Goal: Transaction & Acquisition: Book appointment/travel/reservation

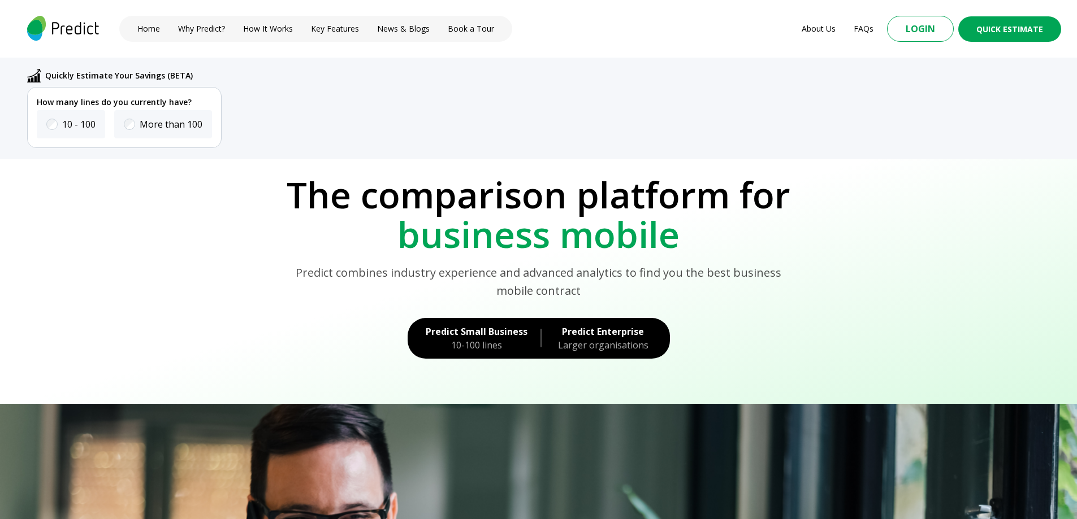
click at [580, 333] on div "Predict Enterprise" at bounding box center [602, 332] width 97 height 14
click at [484, 346] on div "10-100 lines" at bounding box center [477, 346] width 102 height 14
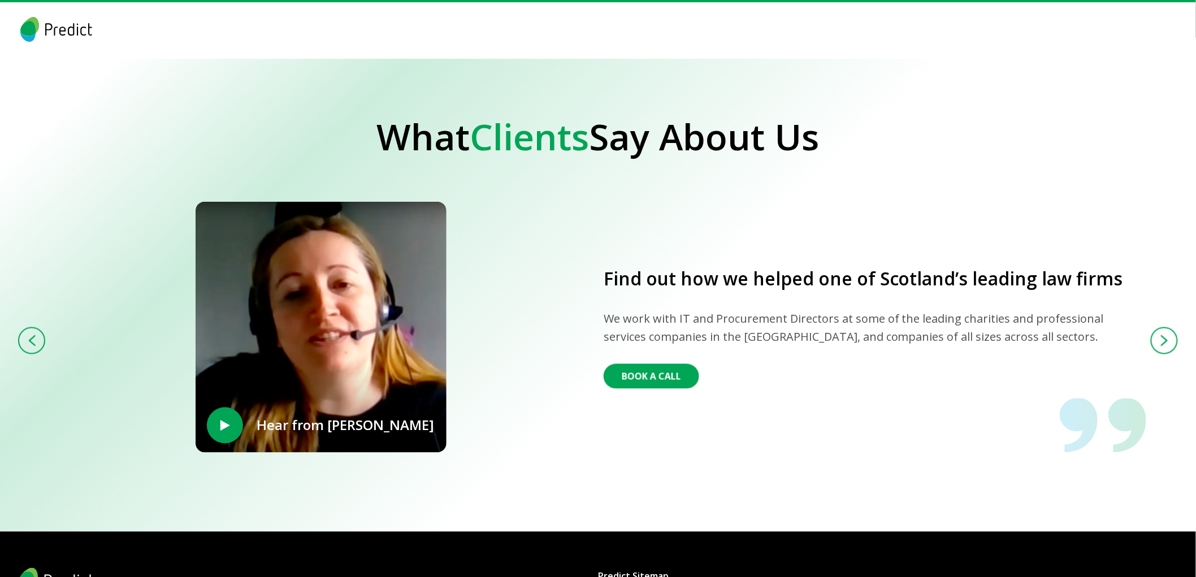
scroll to position [2223, 0]
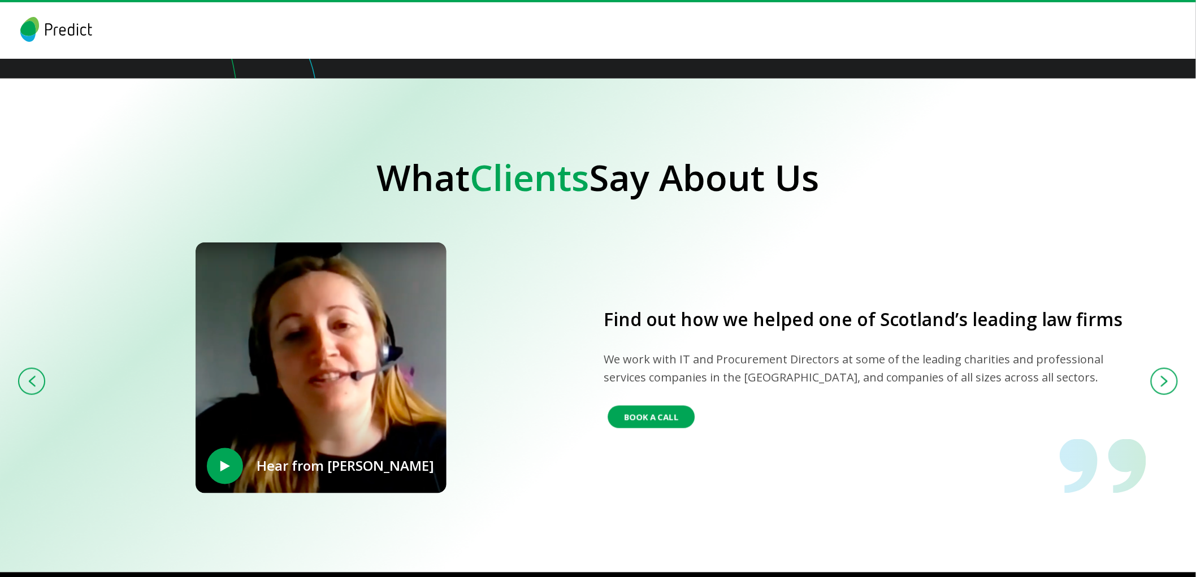
click at [665, 424] on button "Book A Call" at bounding box center [650, 417] width 87 height 23
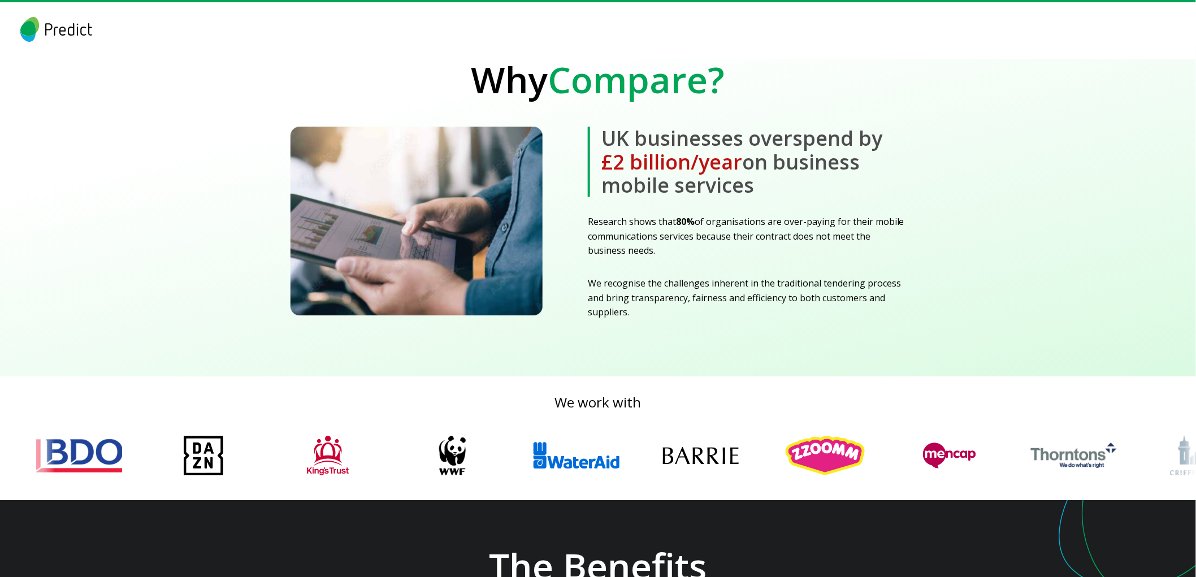
scroll to position [1783, 0]
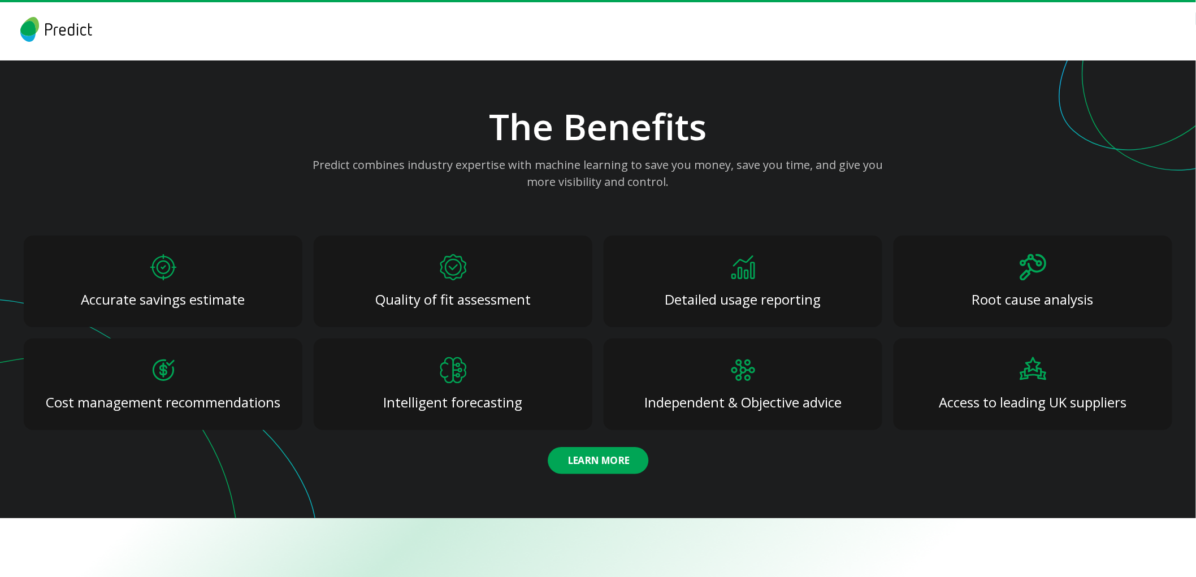
click at [588, 460] on button "Learn More" at bounding box center [598, 460] width 101 height 27
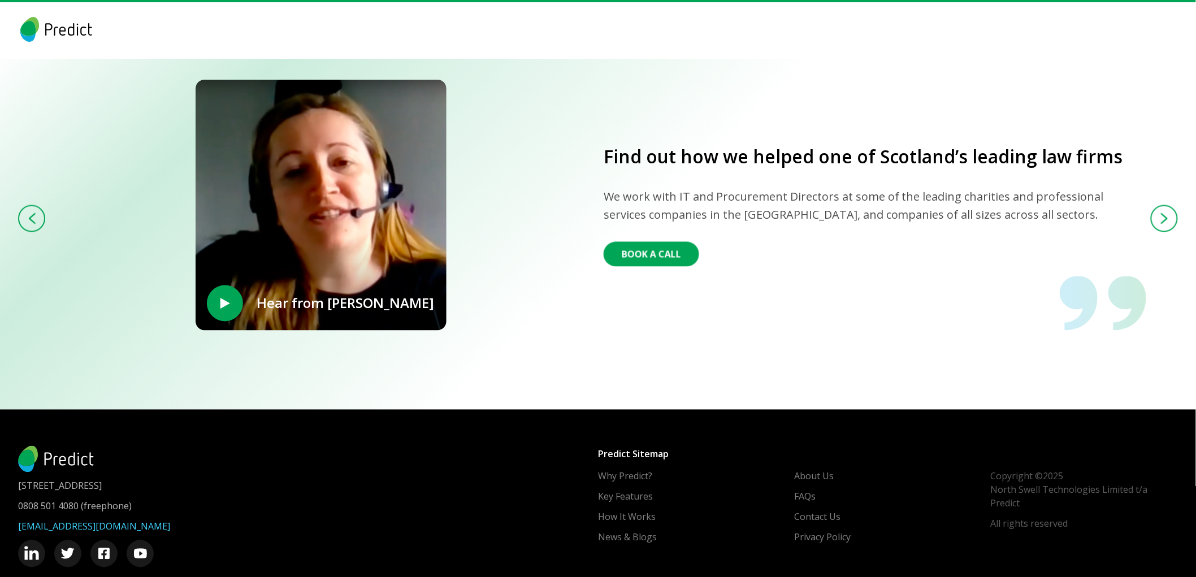
scroll to position [2411, 0]
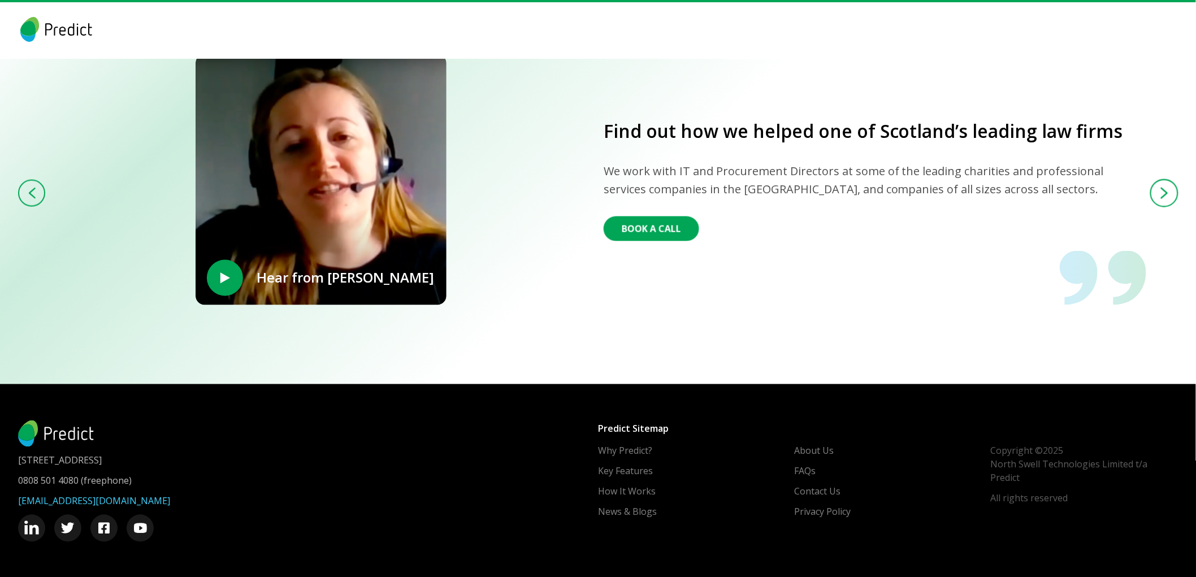
click at [1161, 193] on img at bounding box center [1164, 194] width 8 height 12
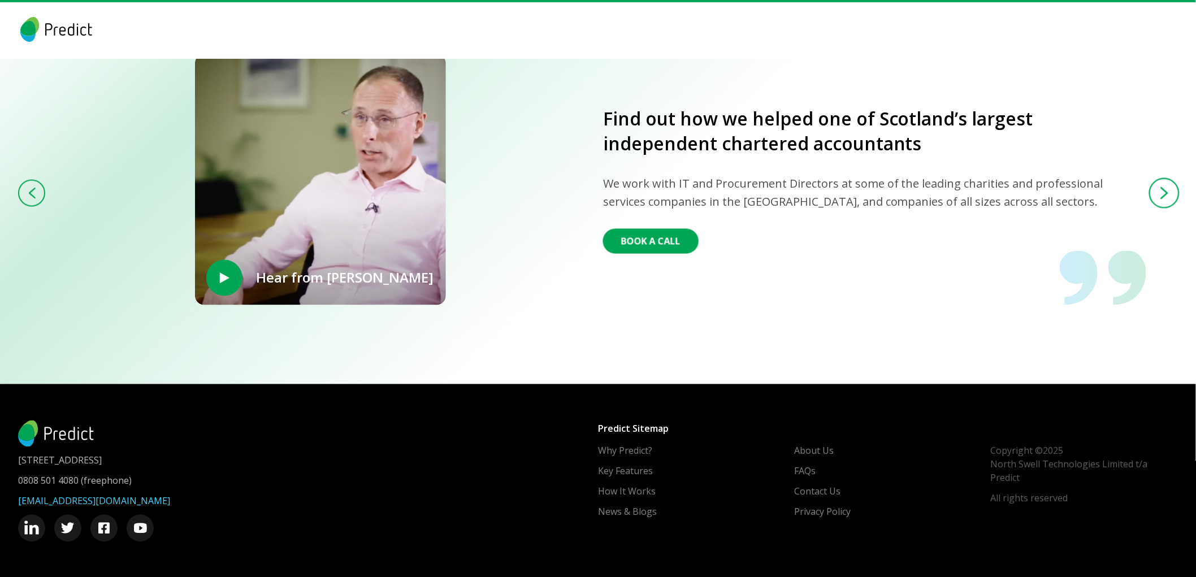
click at [1161, 191] on img at bounding box center [1164, 193] width 8 height 12
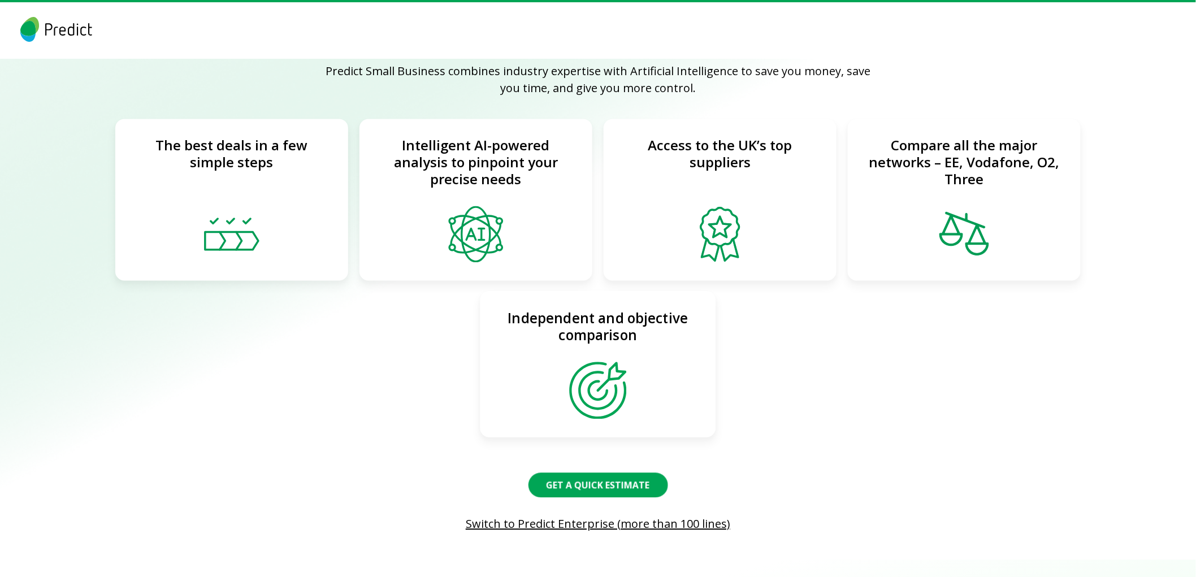
scroll to position [779, 0]
